Goal: Communication & Community: Answer question/provide support

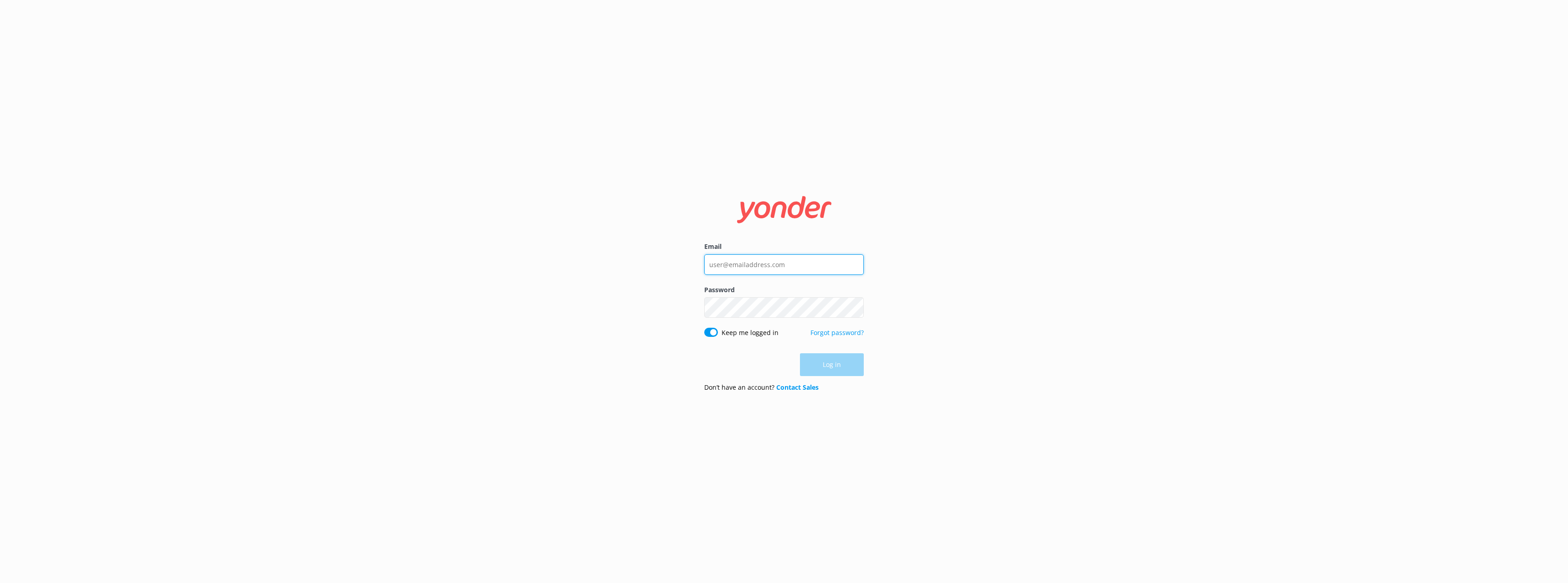
type input "[EMAIL_ADDRESS][DOMAIN_NAME]"
click at [847, 354] on form "Email [PERSON_NAME][EMAIL_ADDRESS][DOMAIN_NAME] Password Show password Keep me …" at bounding box center [784, 292] width 159 height 215
click at [841, 360] on button "Log in" at bounding box center [831, 365] width 64 height 23
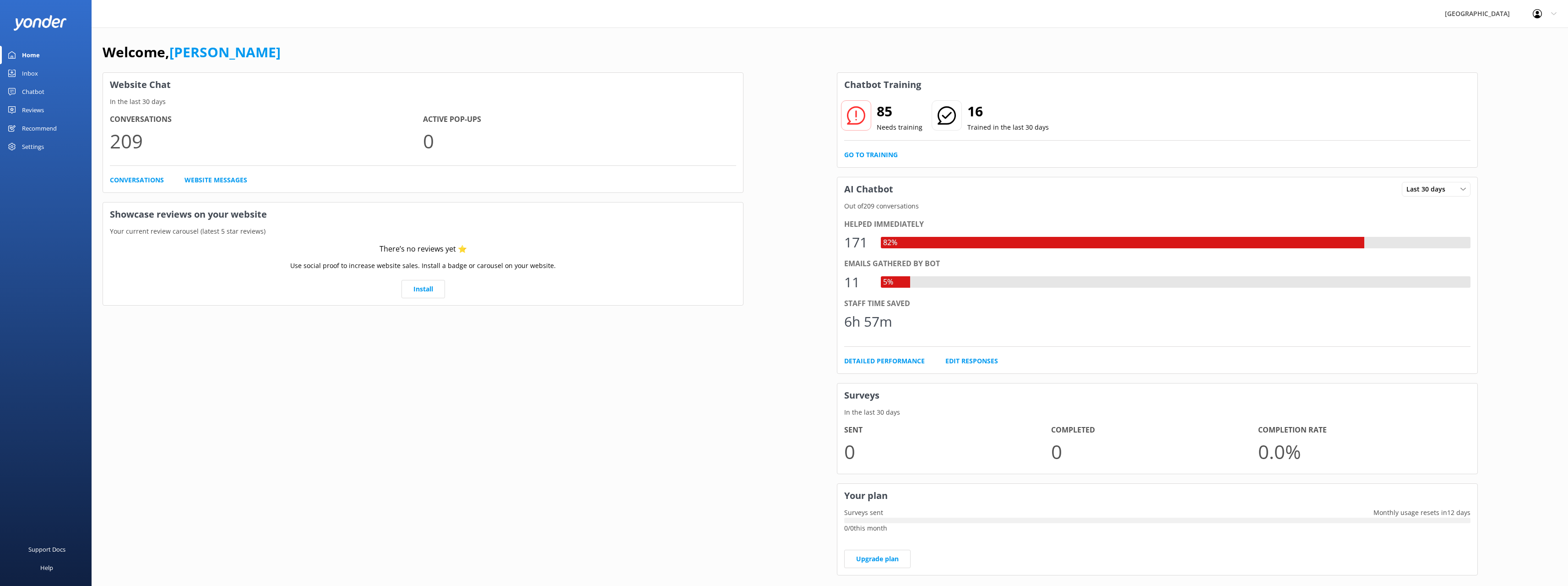
click at [34, 72] on div "Inbox" at bounding box center [30, 73] width 16 height 18
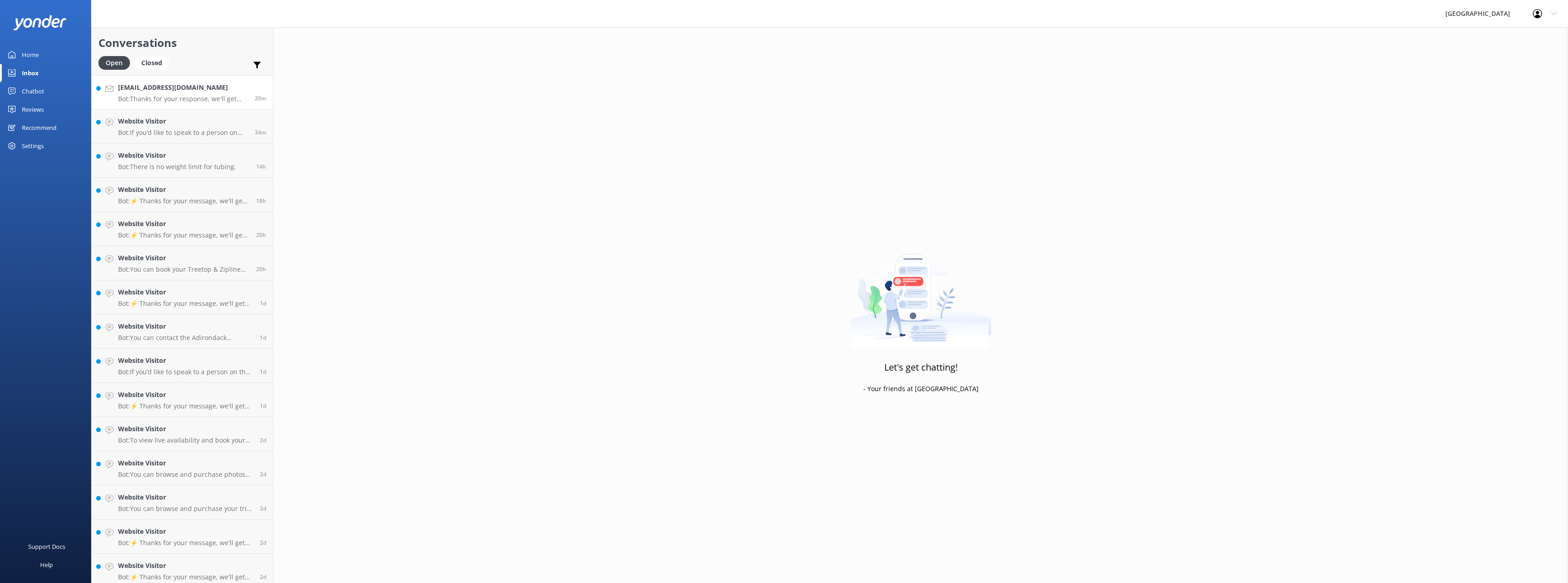
click at [150, 99] on p "Bot: Thanks for your response, we'll get back to you as soon as we can during o…" at bounding box center [183, 99] width 130 height 8
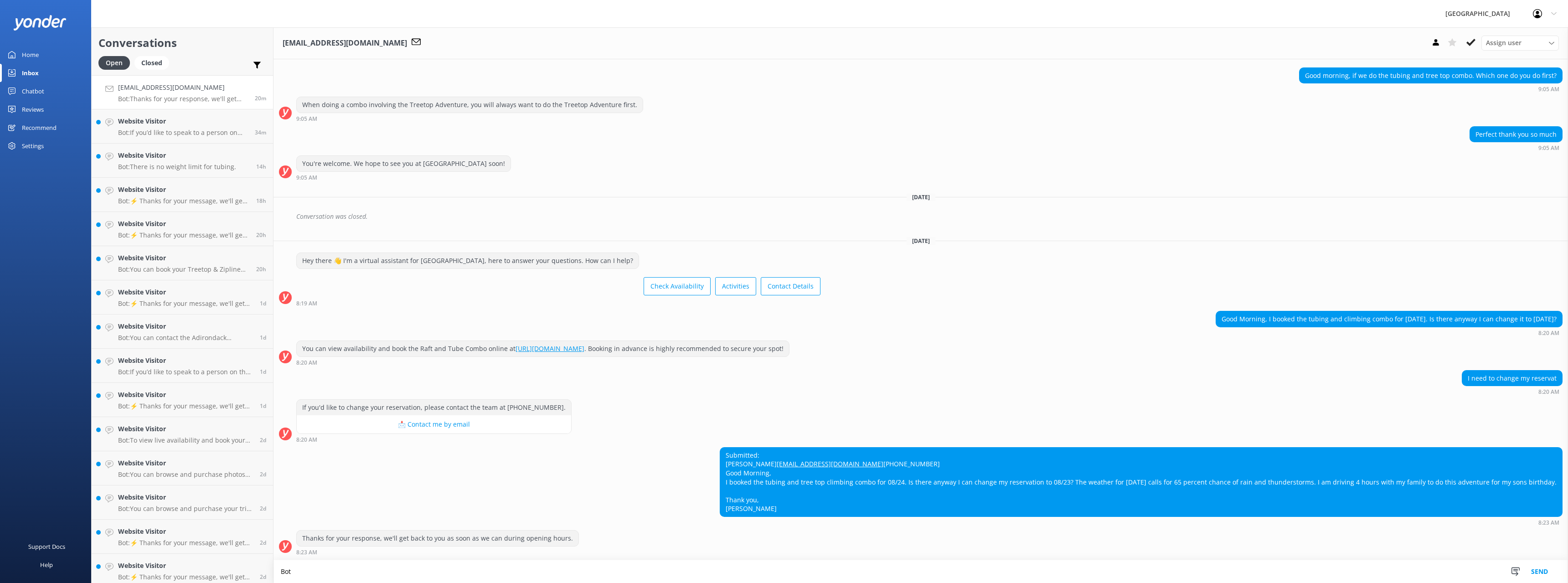
scroll to position [311, 0]
type textarea "Both of your reservations have been switched to [DATE]. We will see you then!"
click at [1539, 574] on button "Send" at bounding box center [1539, 571] width 34 height 23
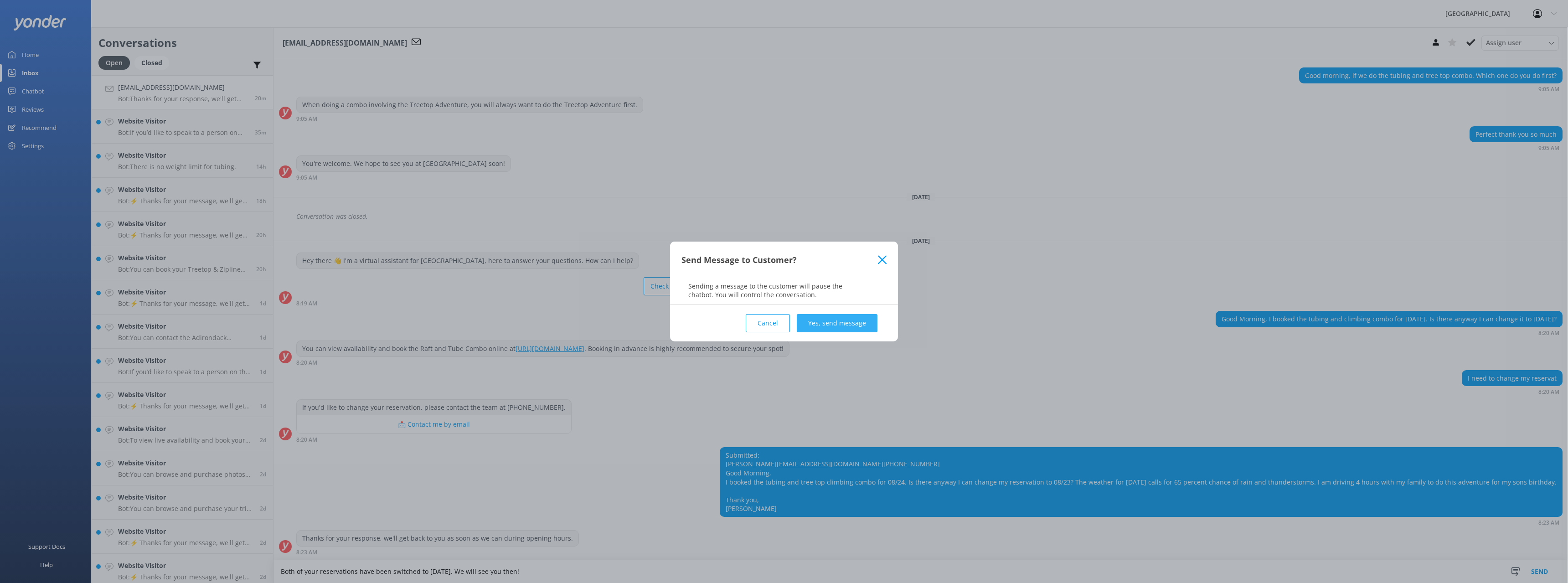
click at [830, 323] on button "Yes, send message" at bounding box center [837, 323] width 81 height 18
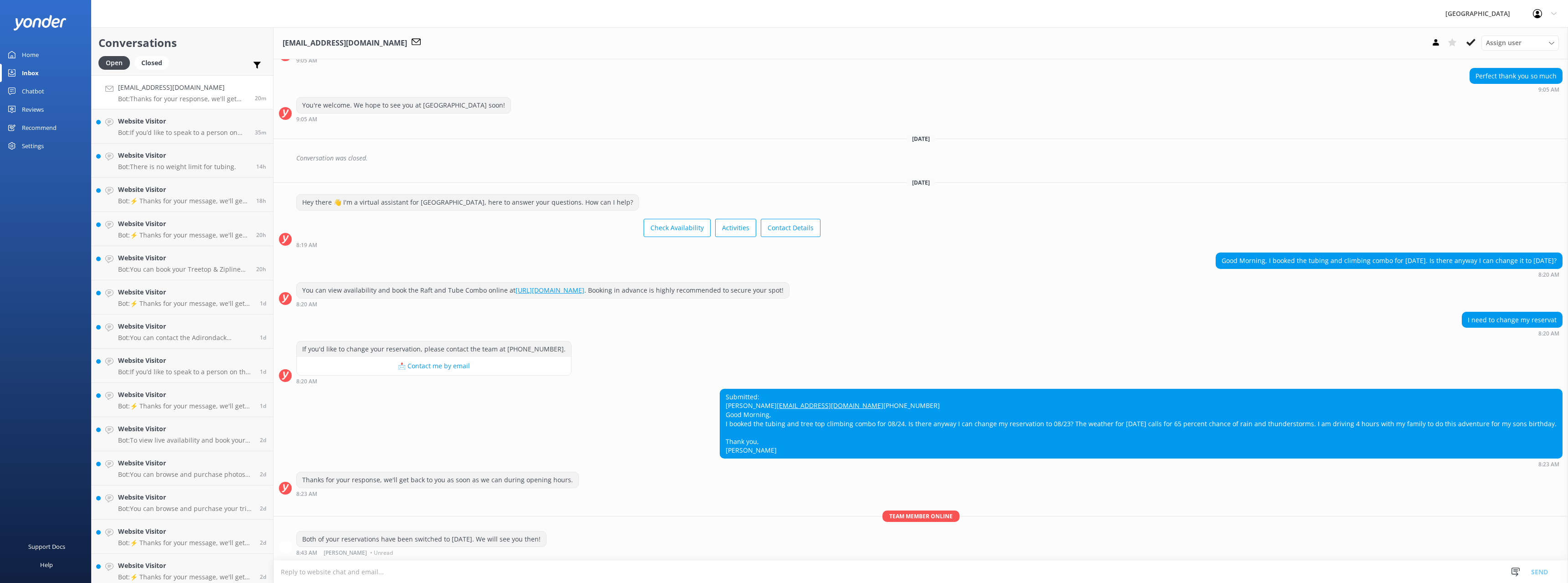
scroll to position [369, 0]
